Goal: Navigation & Orientation: Find specific page/section

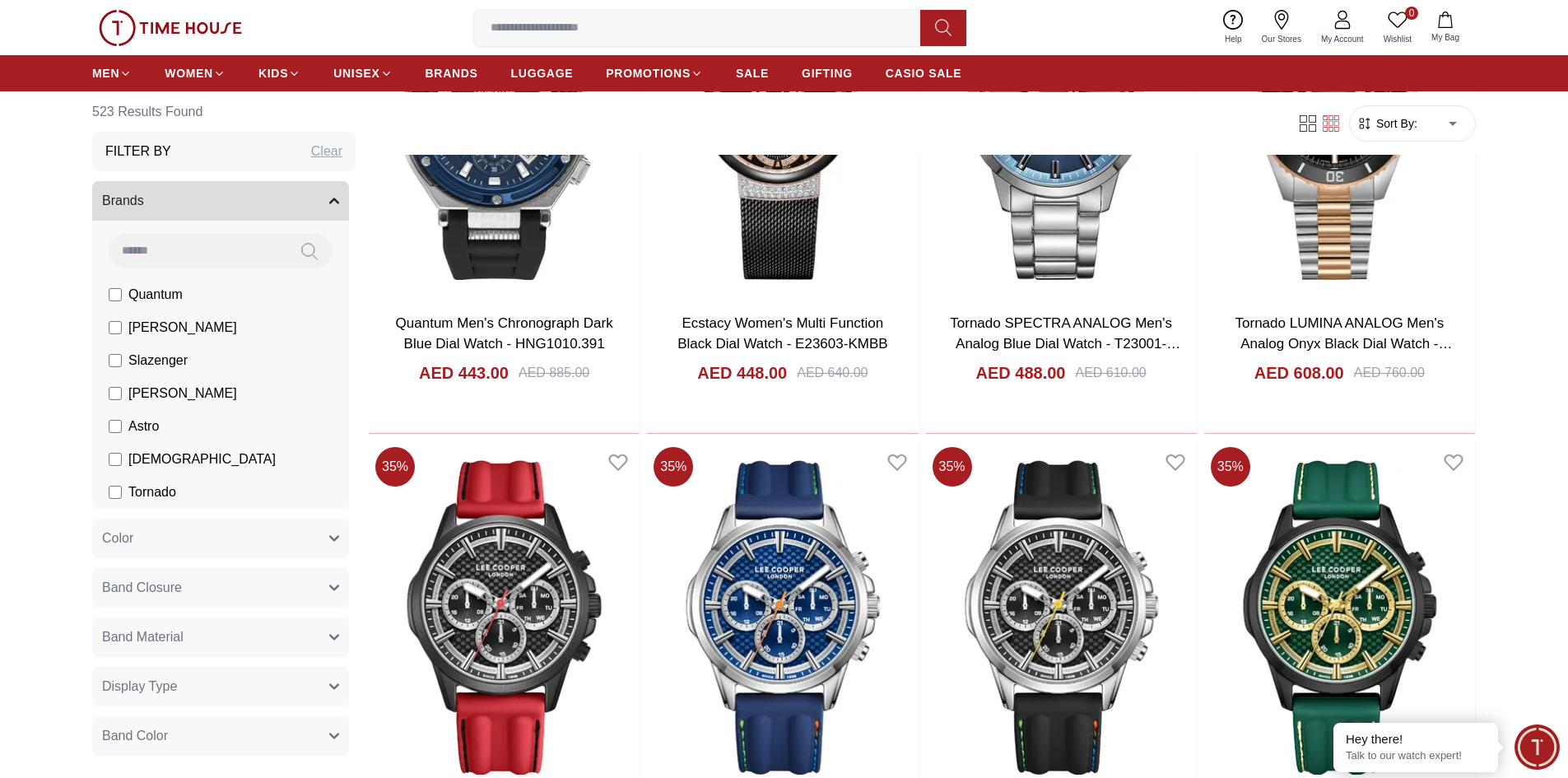
scroll to position [1894, 0]
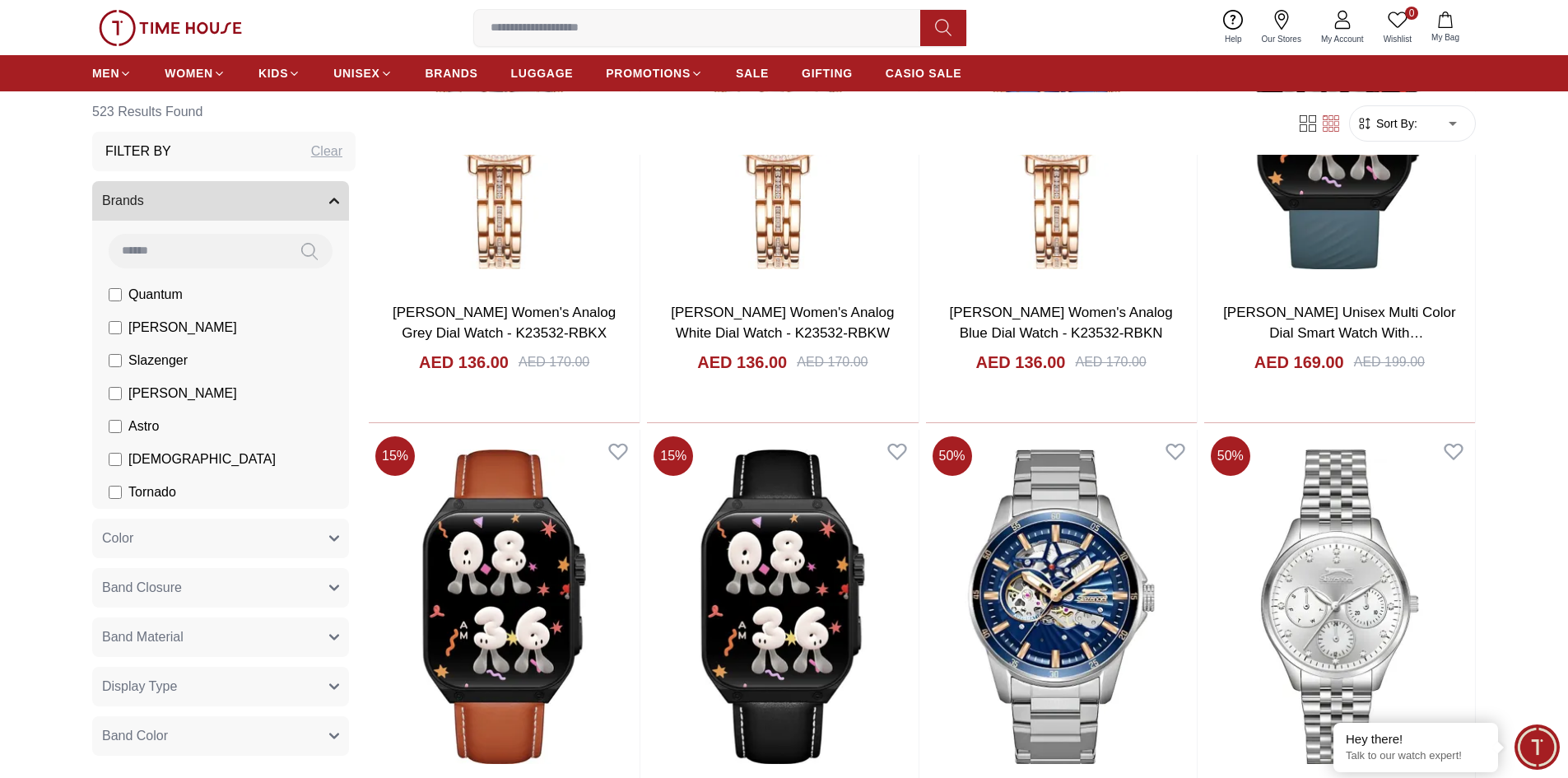
scroll to position [4450, 0]
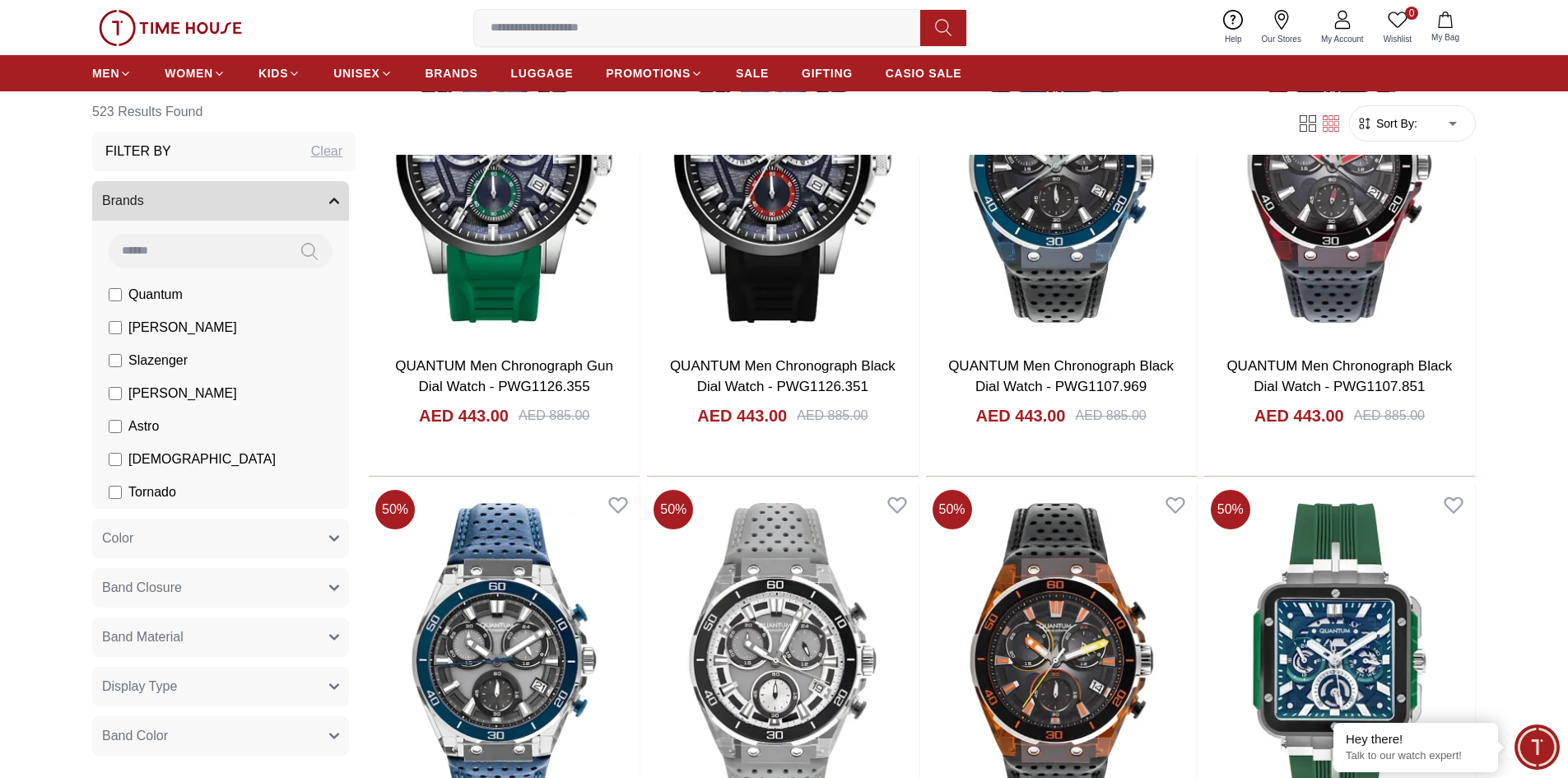
scroll to position [7667, 0]
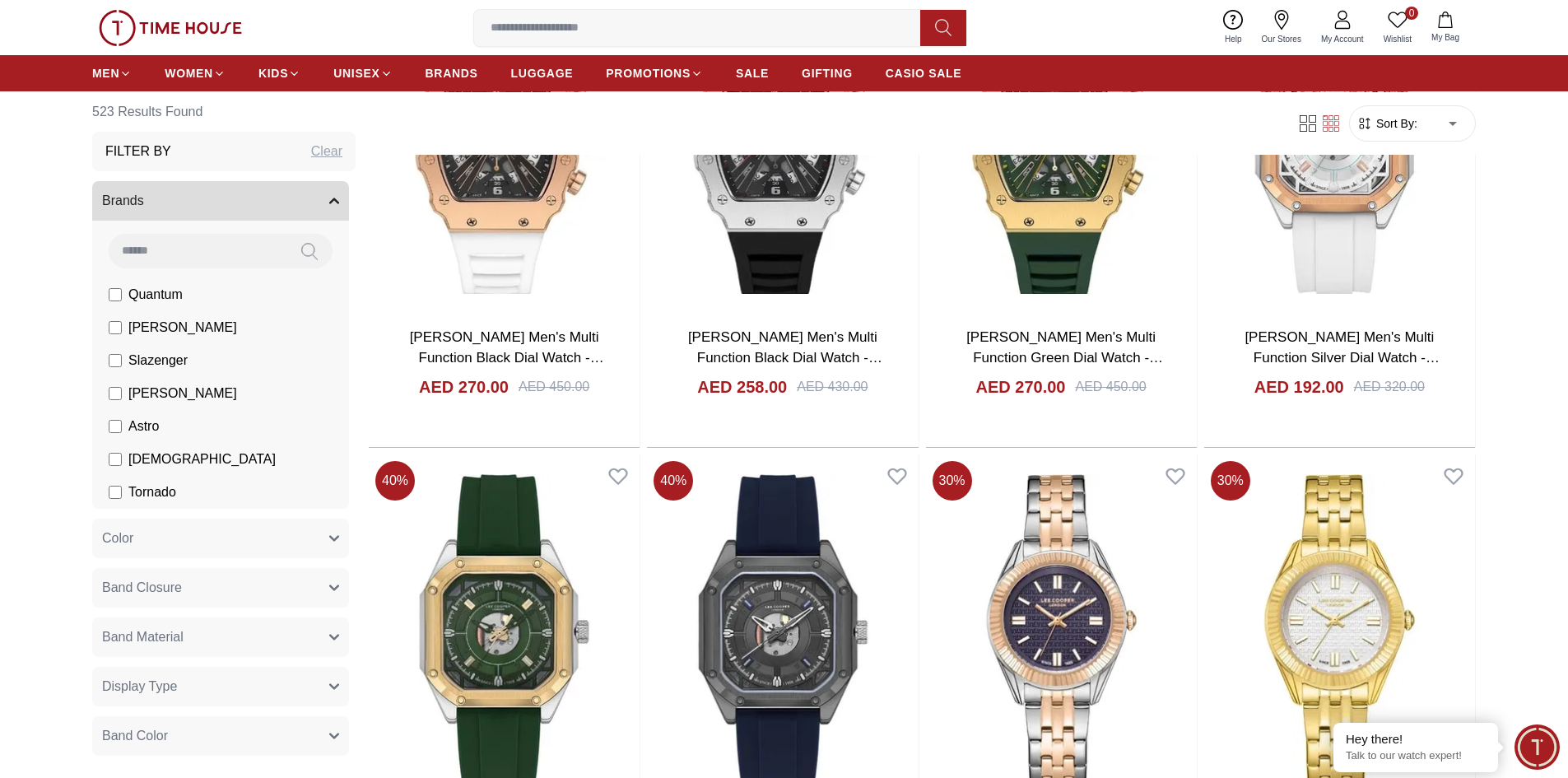
scroll to position [10549, 0]
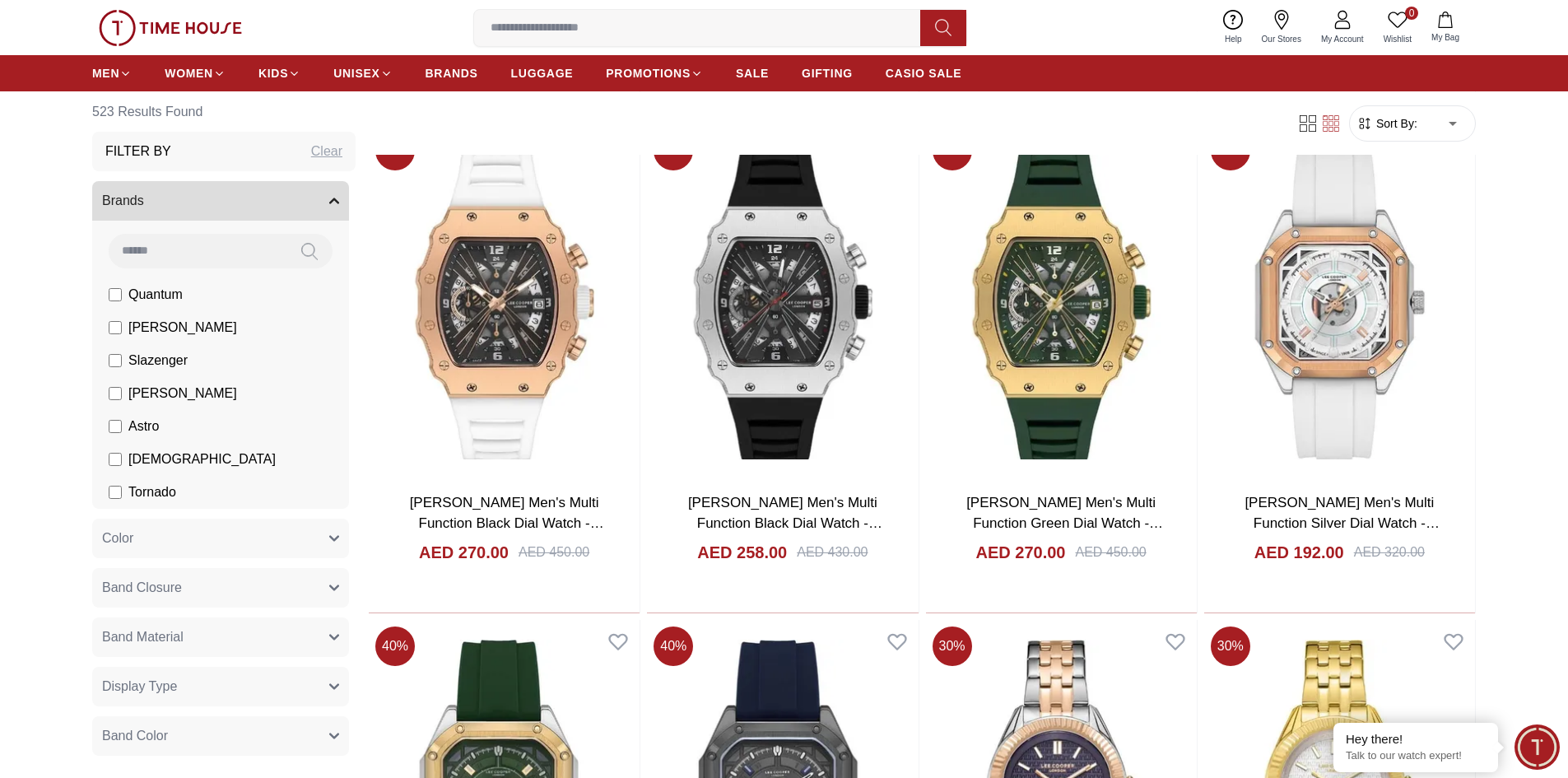
click at [564, 28] on input at bounding box center [703, 28] width 459 height 33
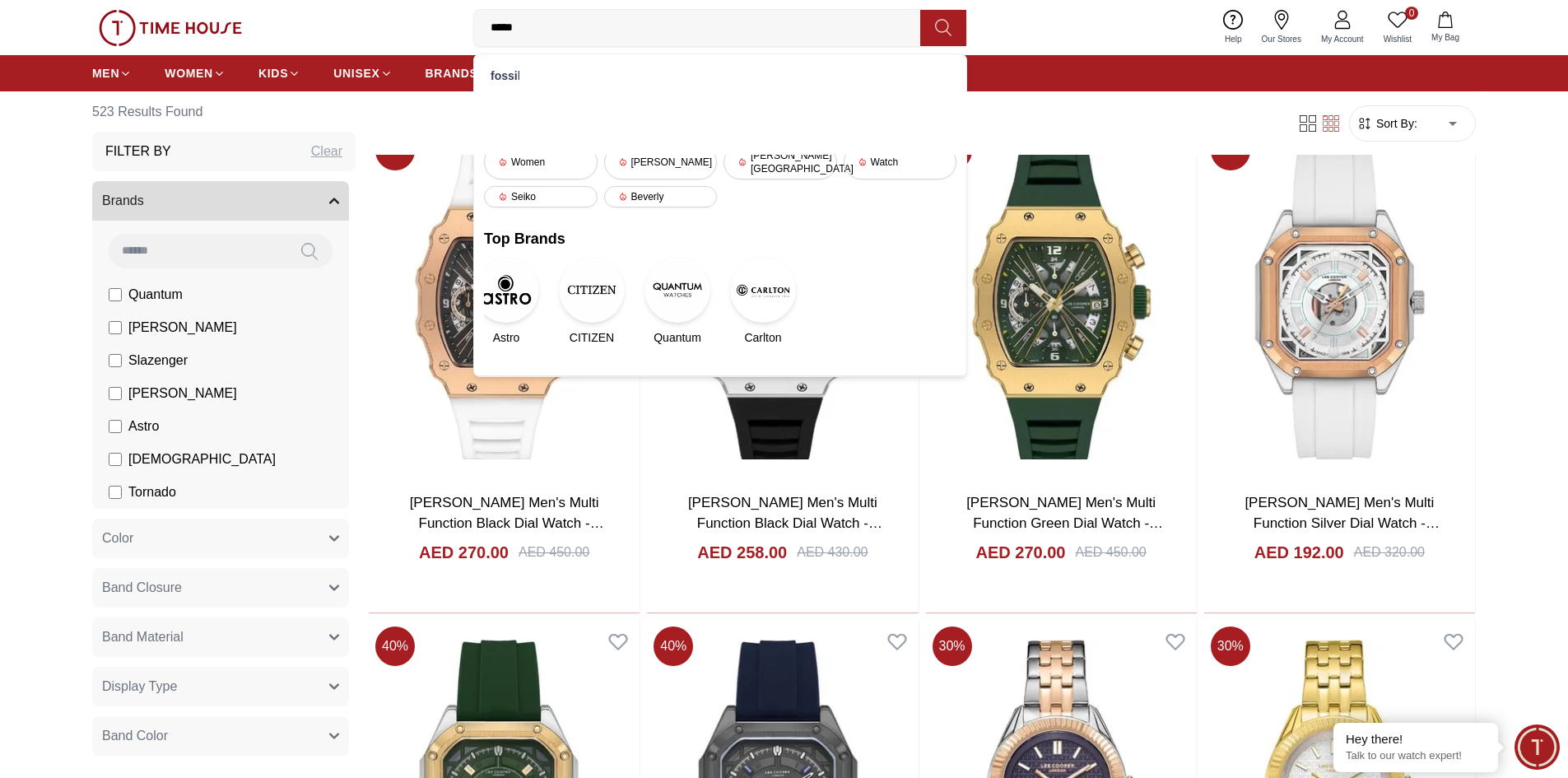
type input "******"
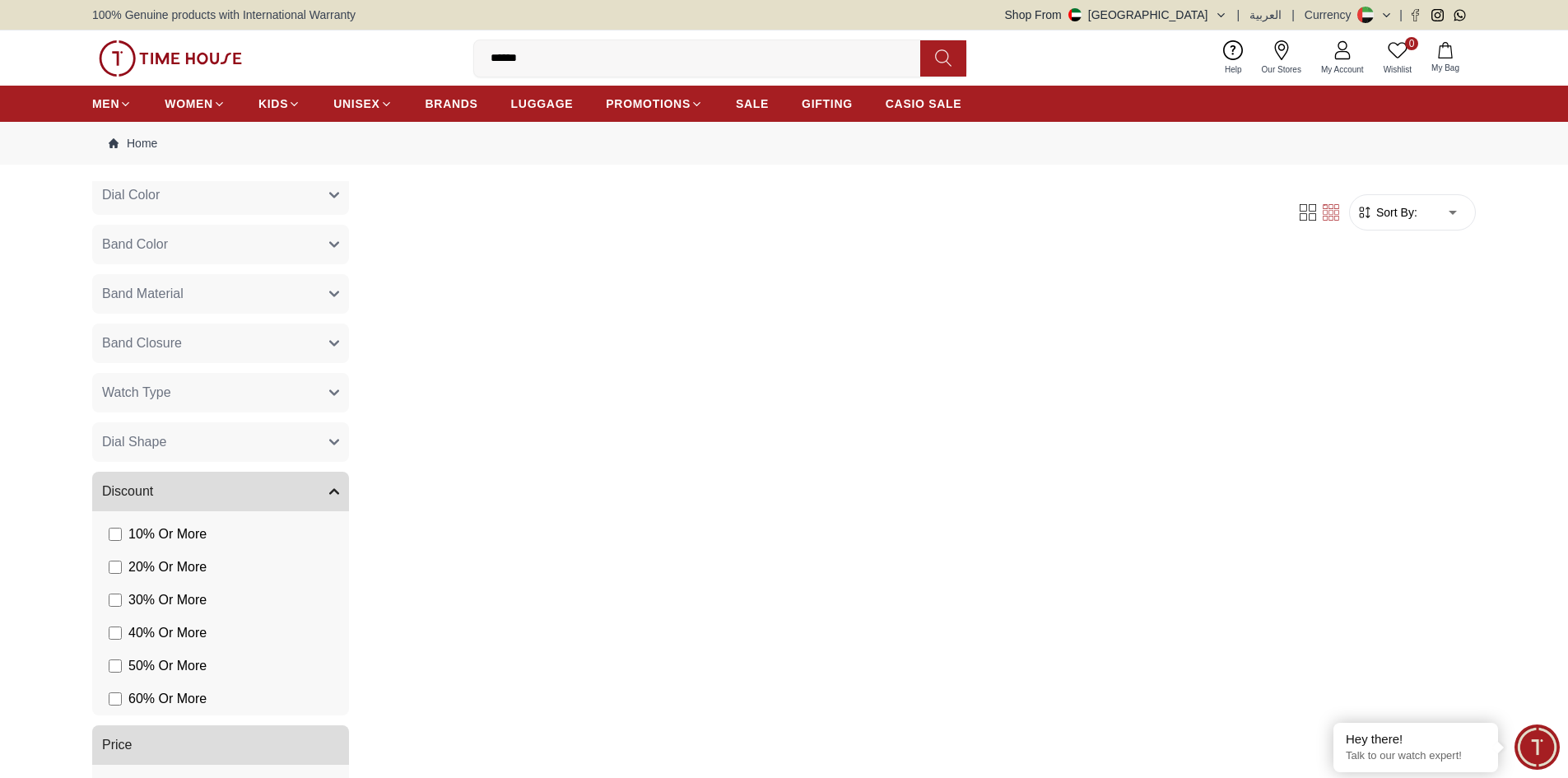
scroll to position [690, 0]
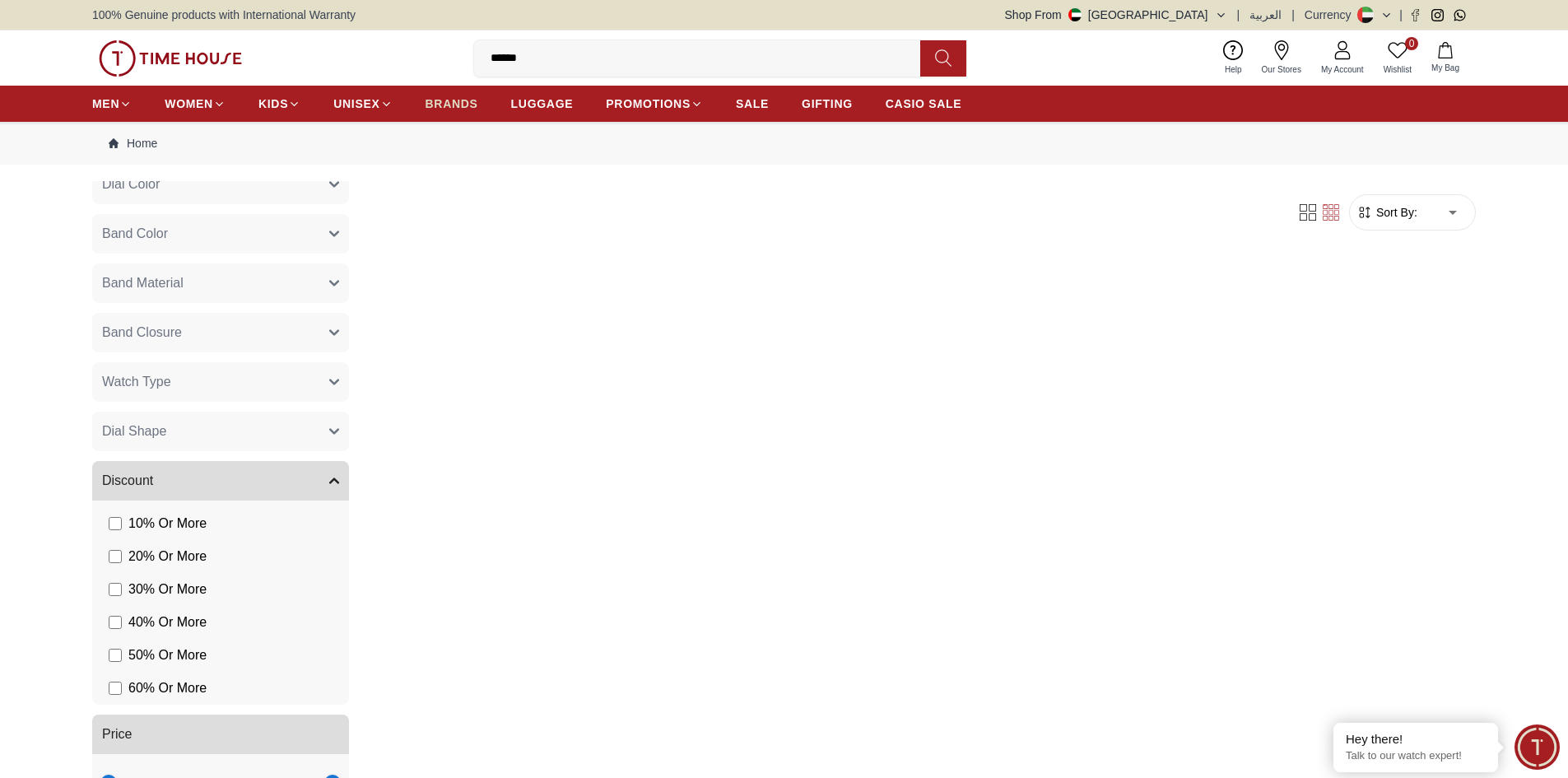
click at [444, 96] on span "BRANDS" at bounding box center [451, 104] width 52 height 17
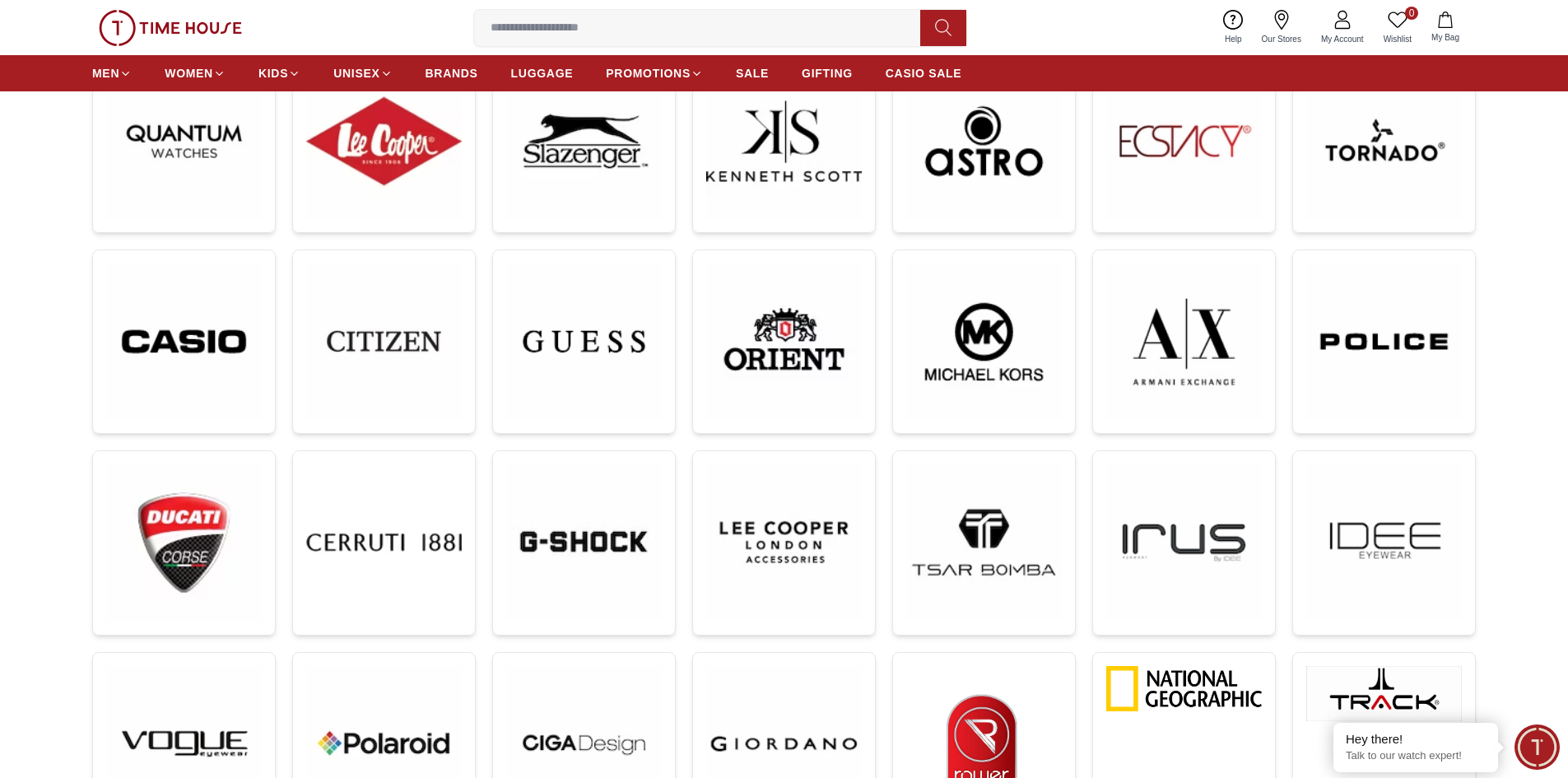
scroll to position [329, 0]
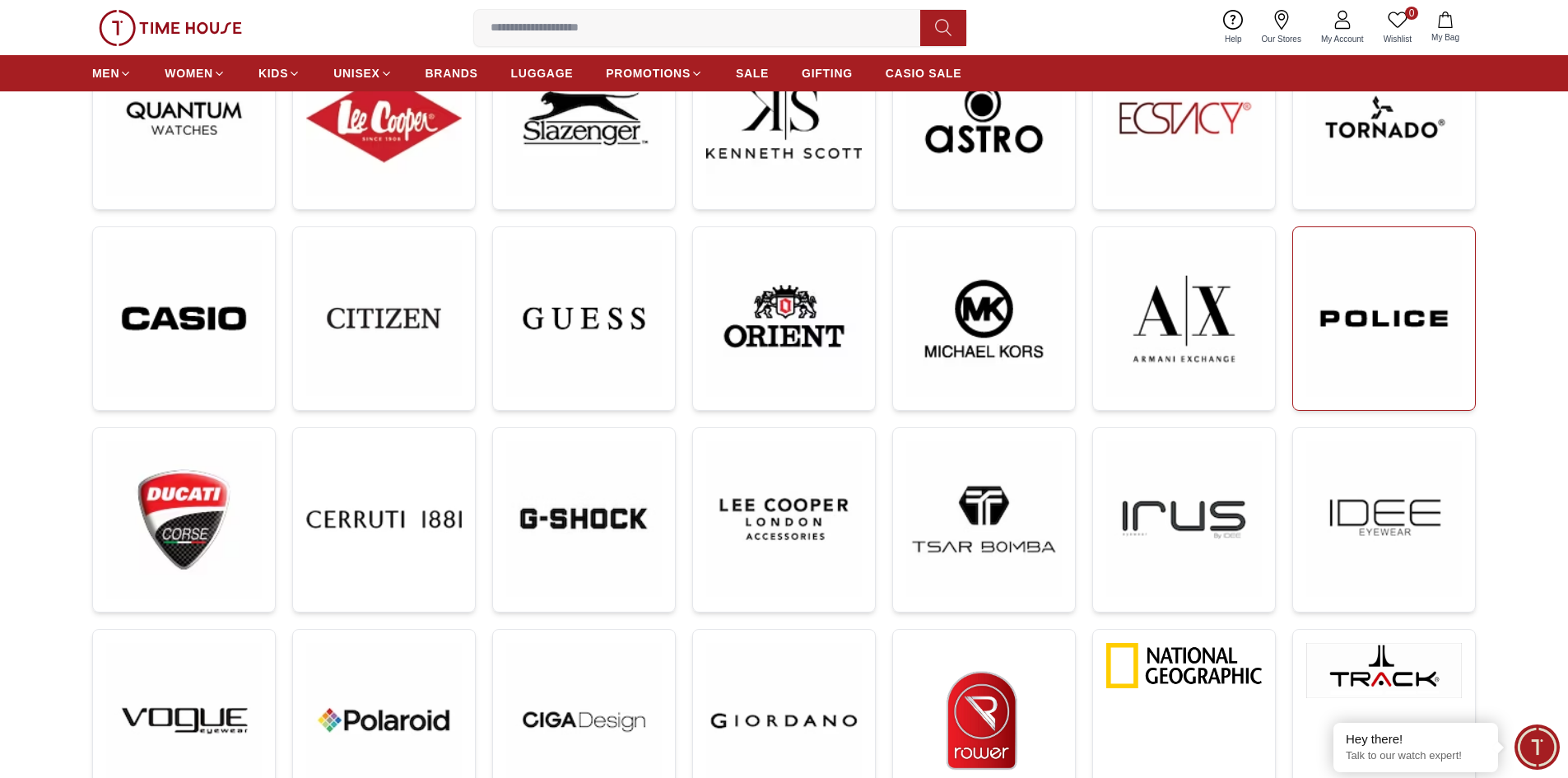
click at [1409, 331] on img at bounding box center [1384, 319] width 155 height 156
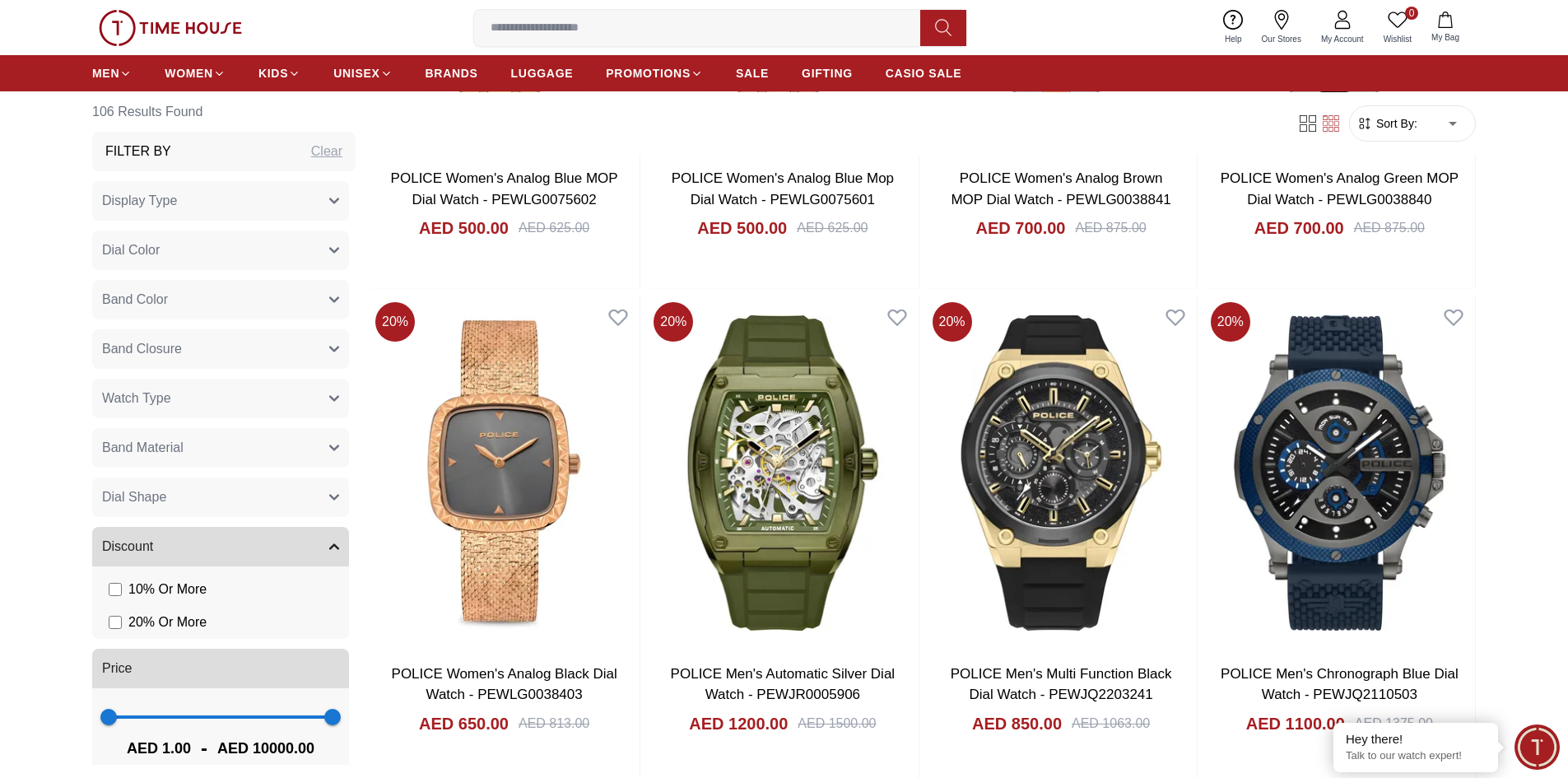
scroll to position [2718, 0]
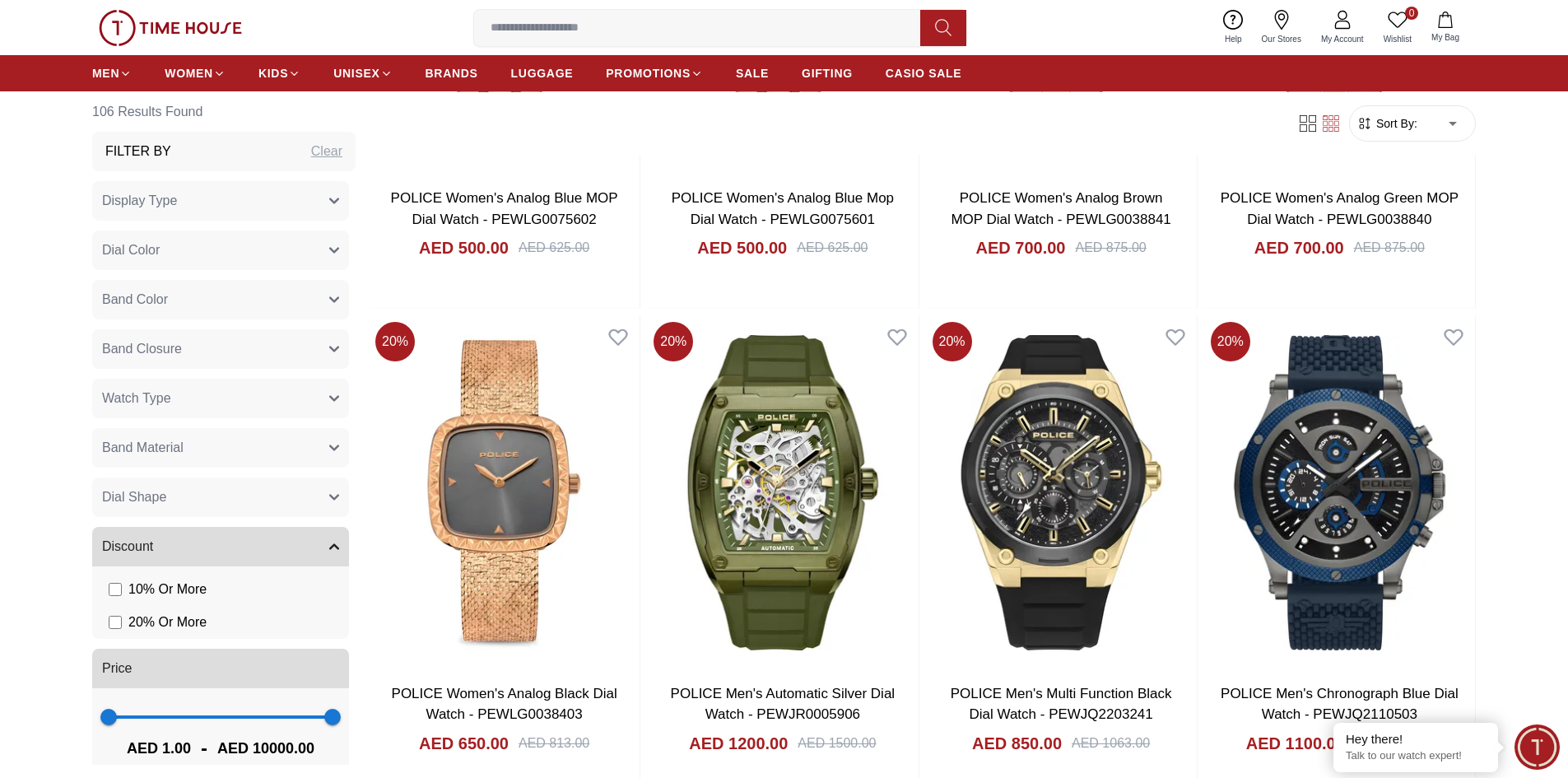
scroll to position [2471, 0]
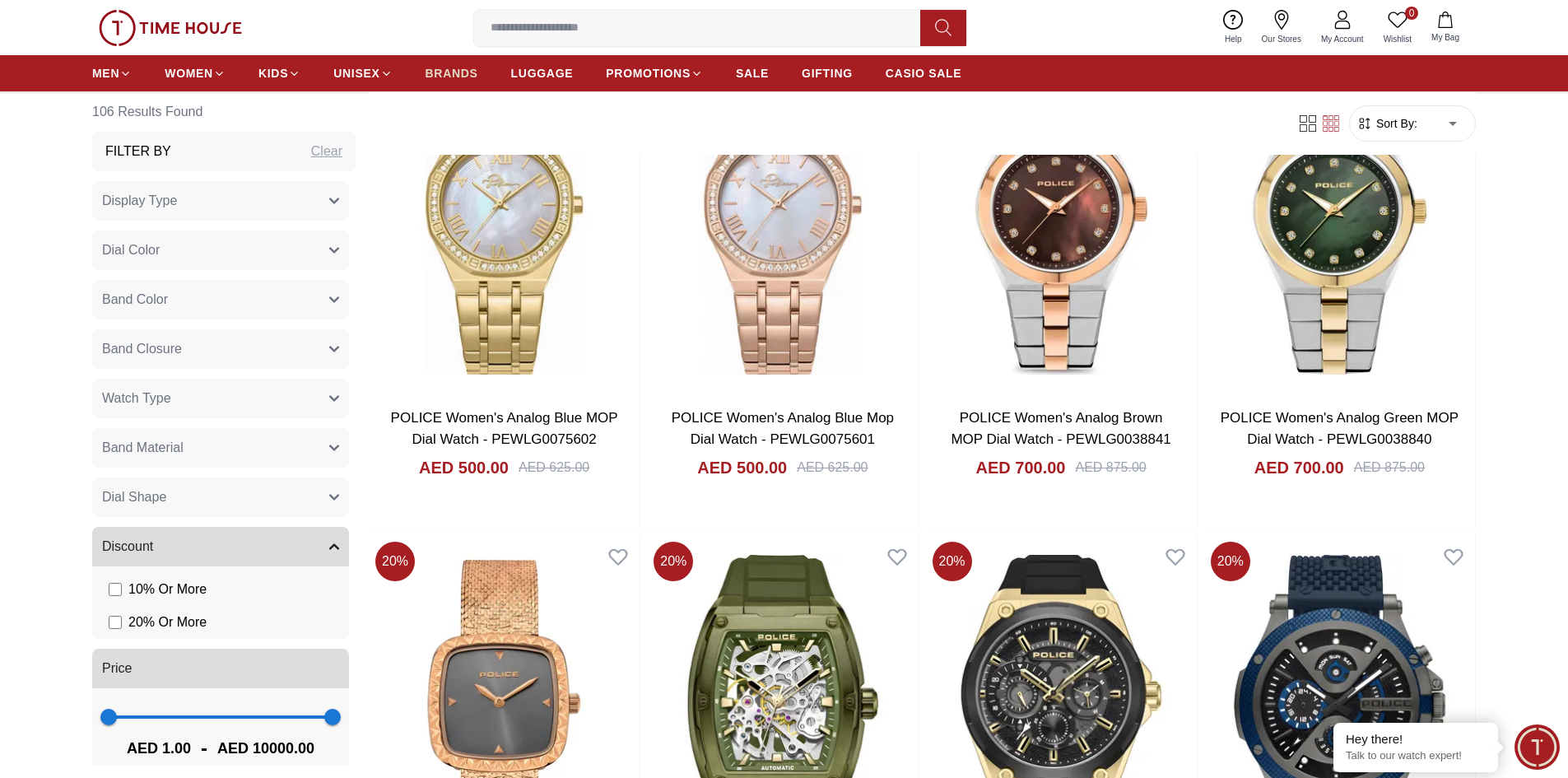
click at [437, 74] on span "BRANDS" at bounding box center [451, 73] width 52 height 17
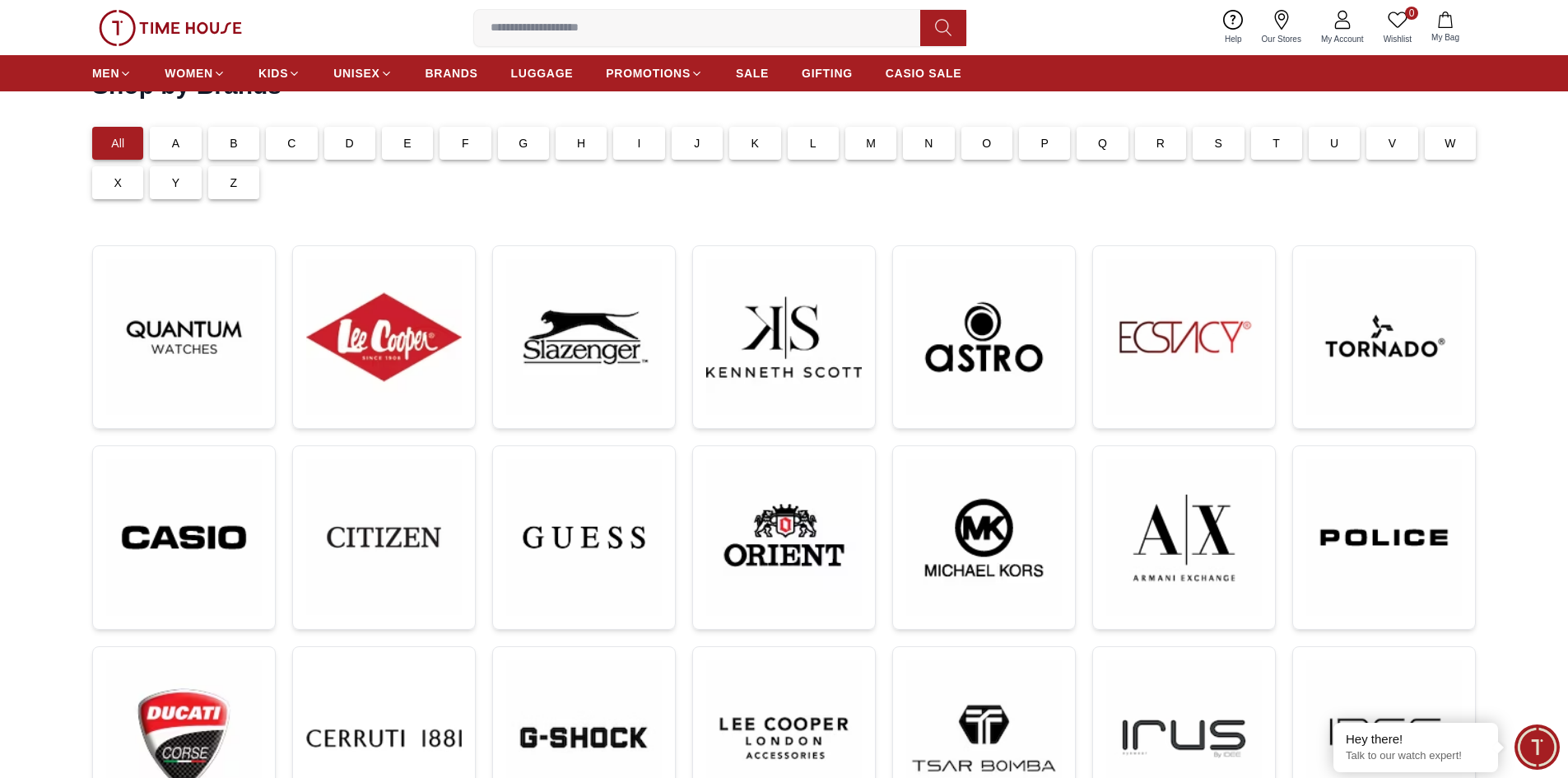
scroll to position [83, 0]
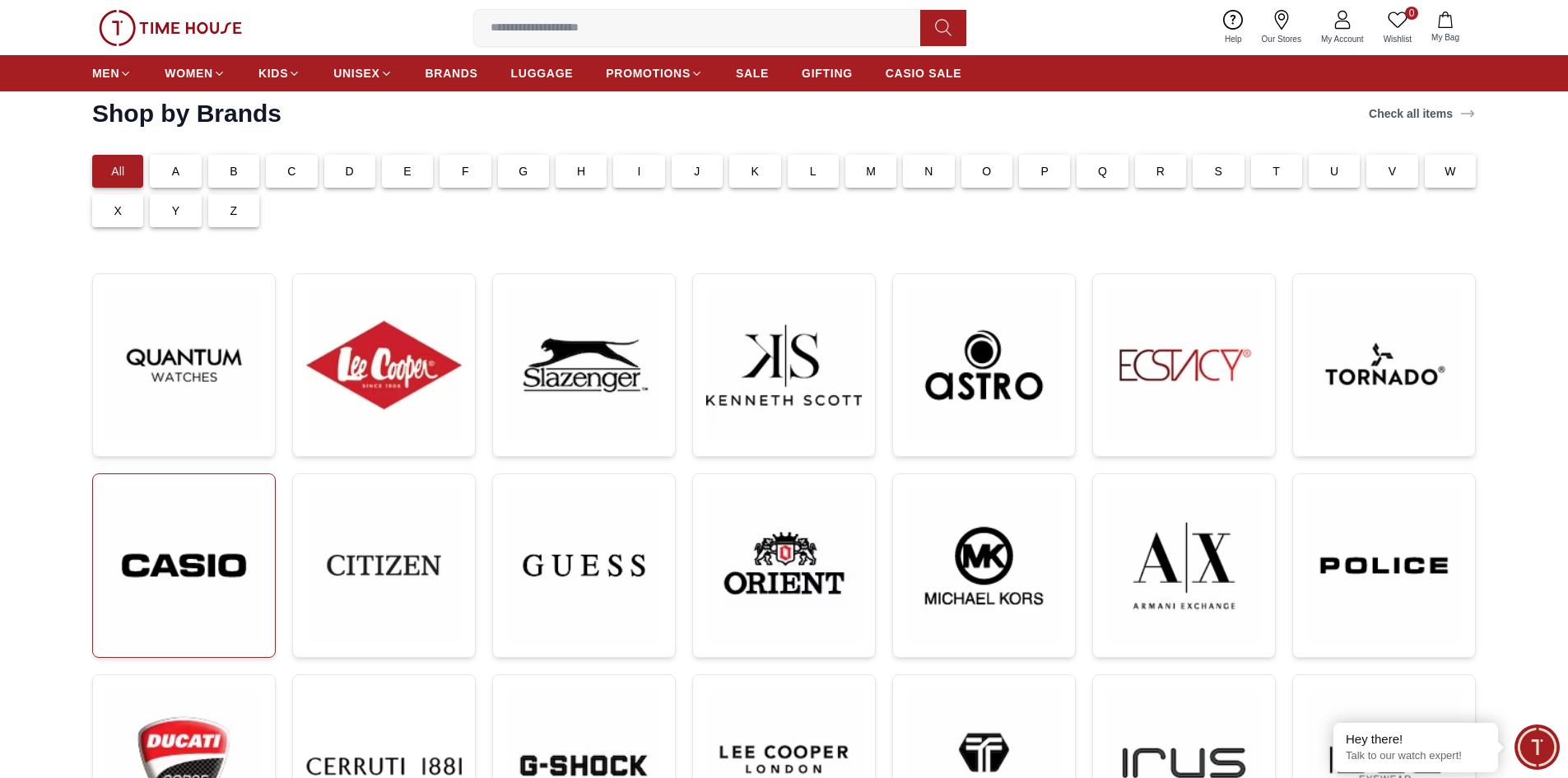
click at [206, 572] on img at bounding box center [184, 566] width 155 height 156
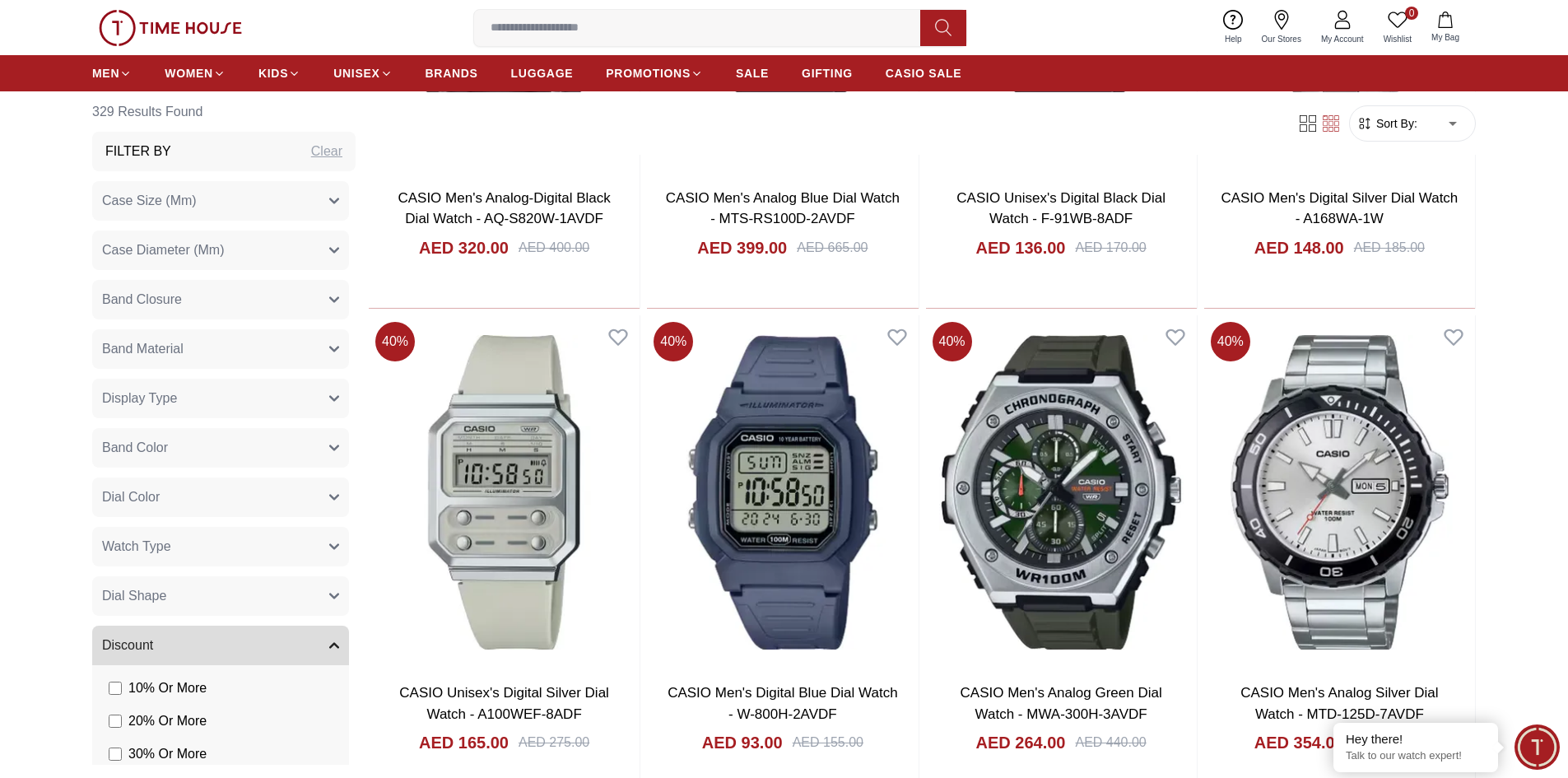
scroll to position [1894, 0]
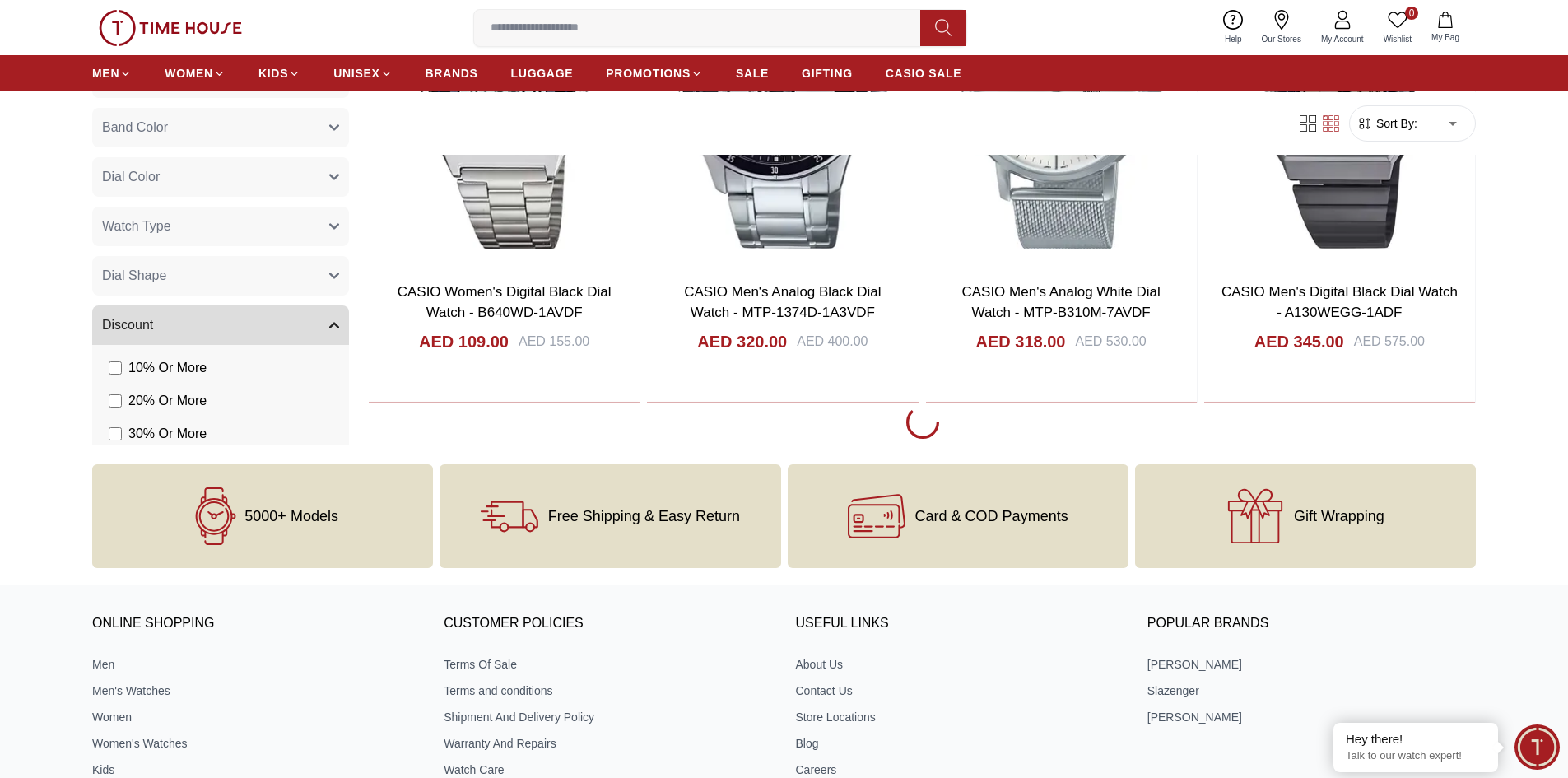
scroll to position [3356, 0]
